Goal: Task Accomplishment & Management: Manage account settings

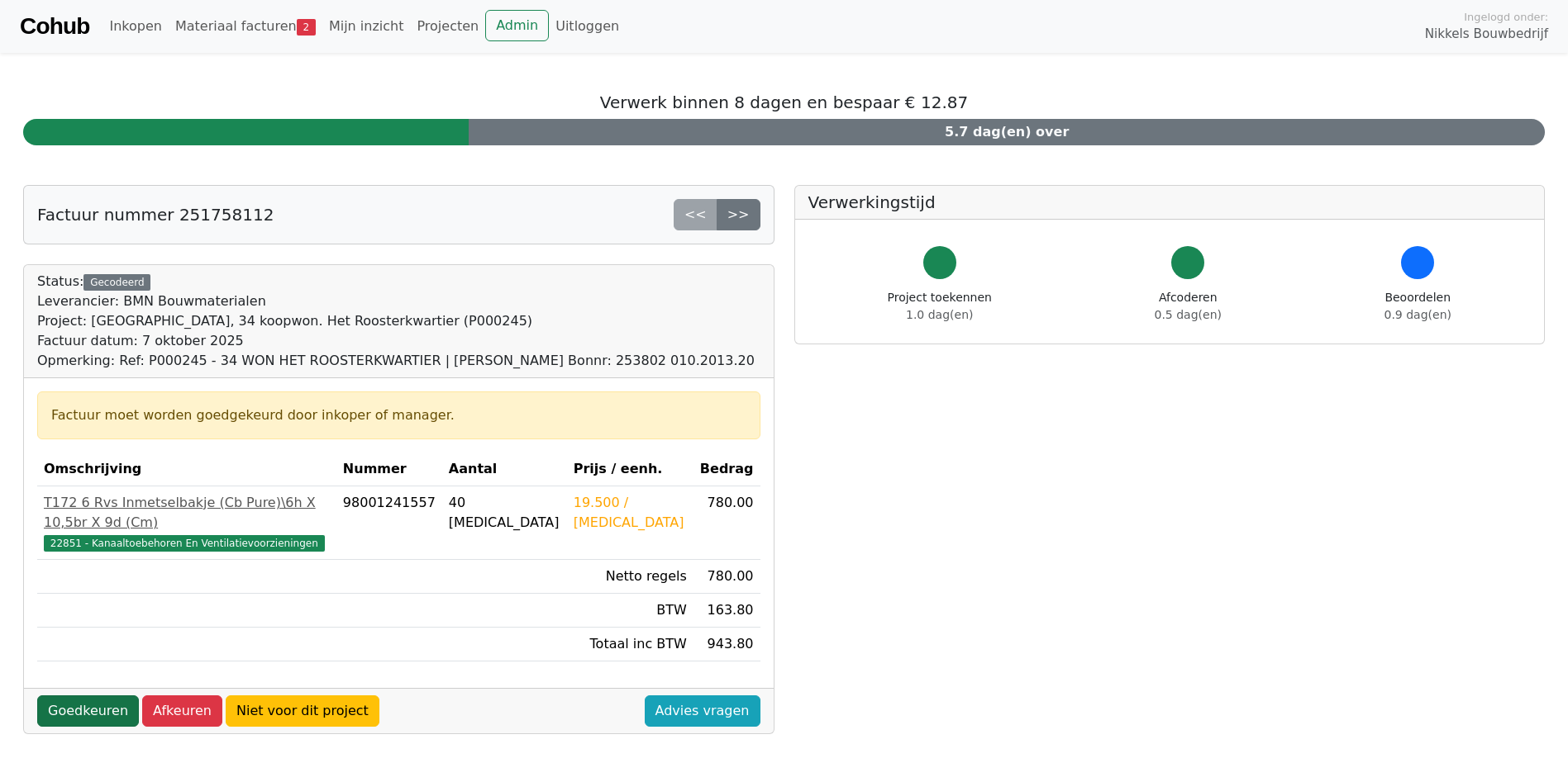
click at [83, 695] on link "Goedkeuren" at bounding box center [88, 710] width 102 height 31
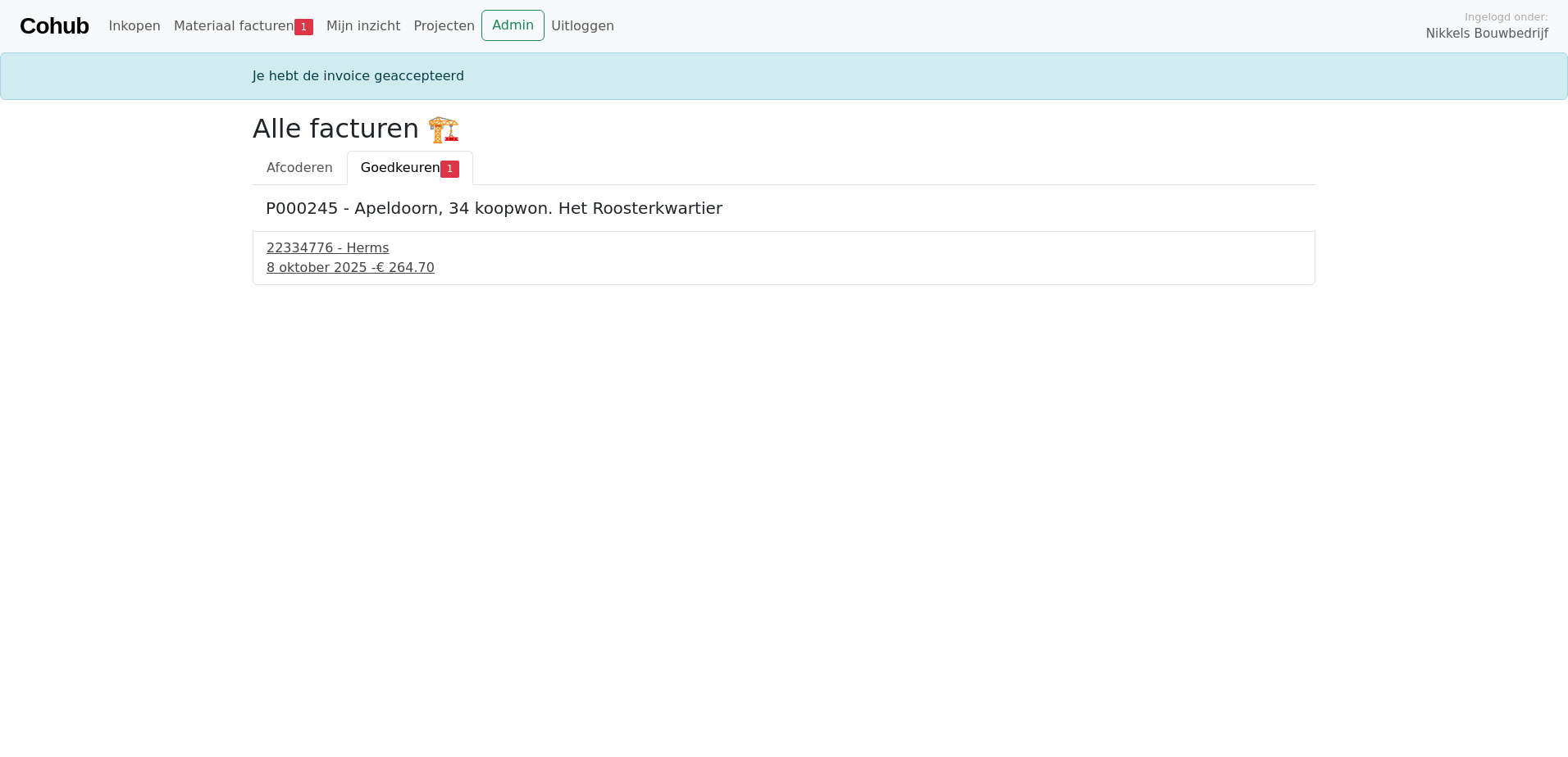
click at [321, 248] on div "22334776 - Herms" at bounding box center [784, 248] width 1035 height 20
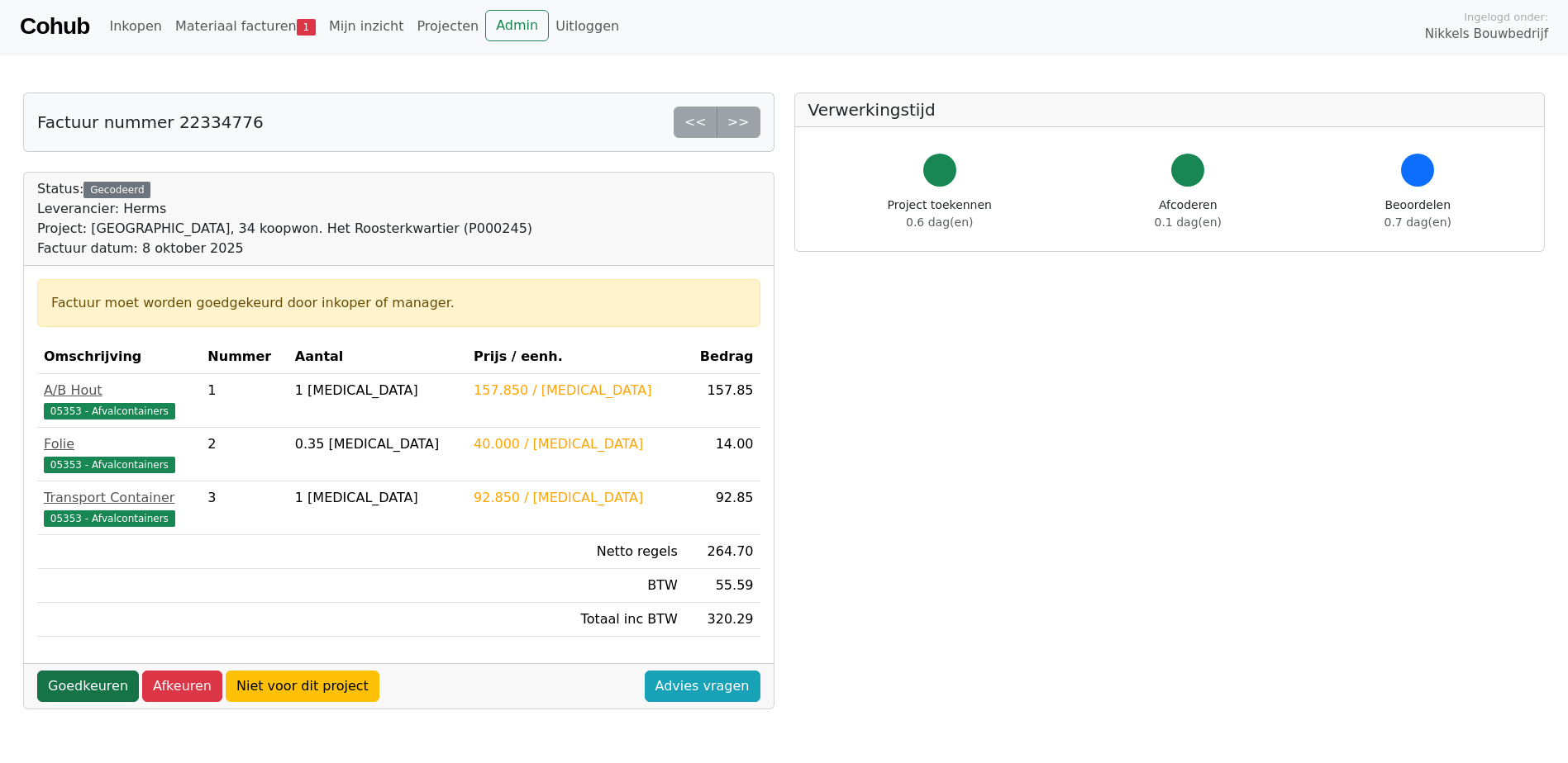
click at [83, 689] on link "Goedkeuren" at bounding box center [88, 686] width 102 height 31
